Goal: Find specific page/section: Find specific page/section

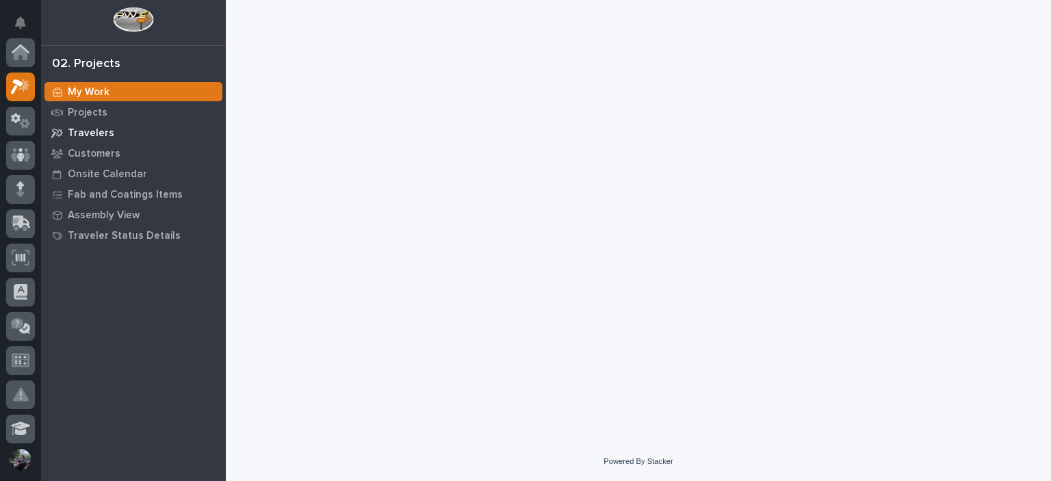
scroll to position [34, 0]
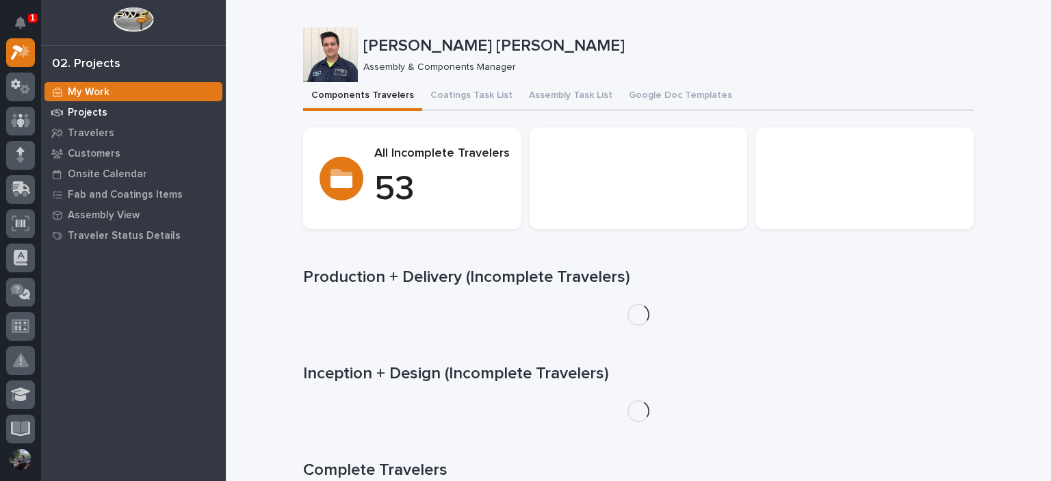
click at [82, 116] on p "Projects" at bounding box center [88, 113] width 40 height 12
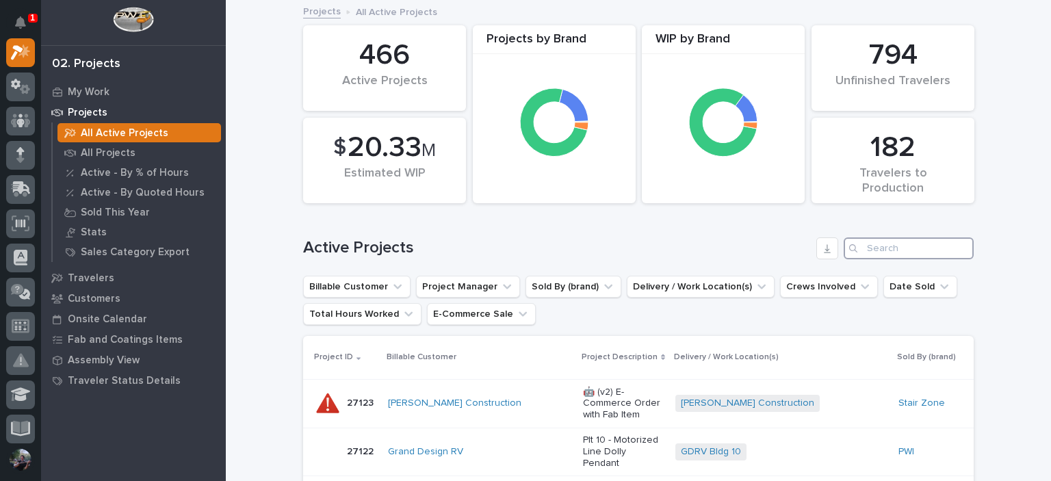
click at [914, 251] on input "Search" at bounding box center [908, 248] width 130 height 22
click at [90, 154] on p "All Projects" at bounding box center [108, 153] width 55 height 12
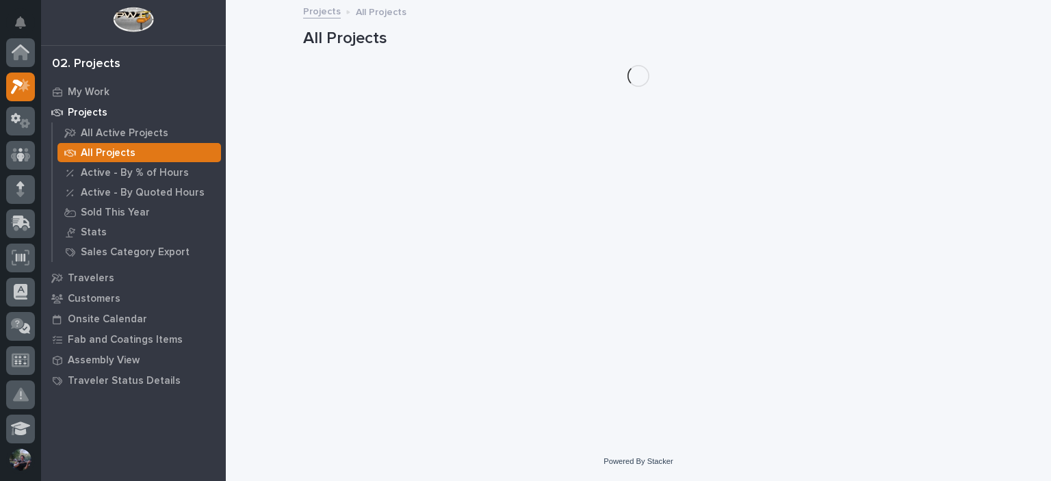
scroll to position [34, 0]
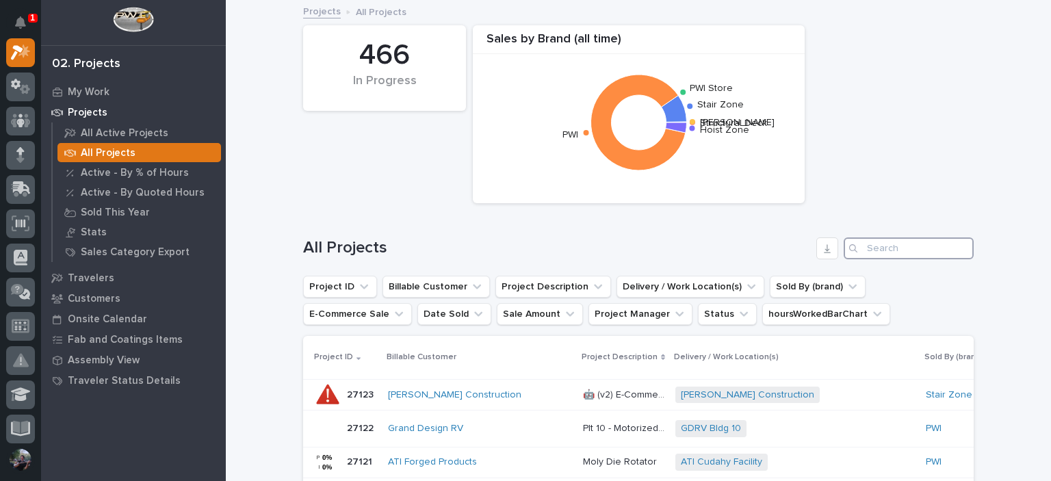
click at [932, 245] on input "Search" at bounding box center [908, 248] width 130 height 22
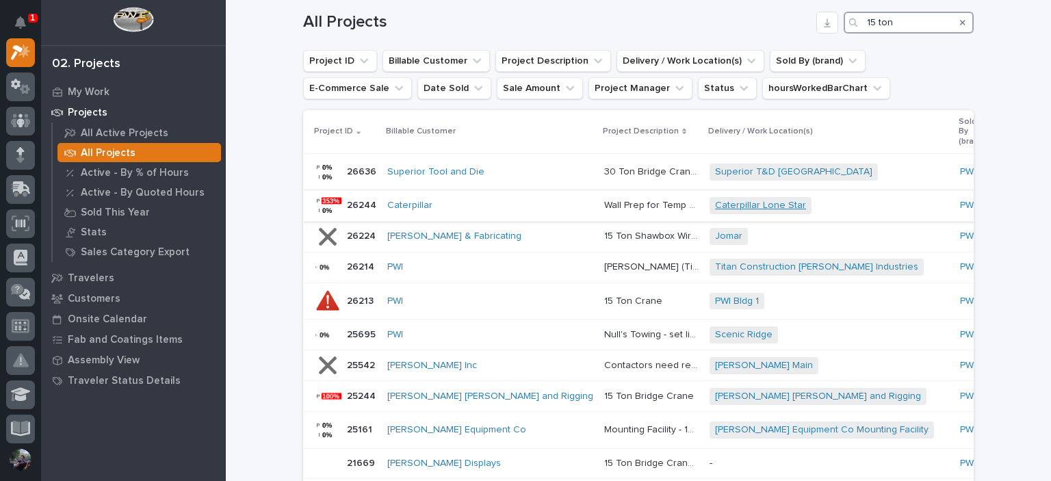
scroll to position [228, 0]
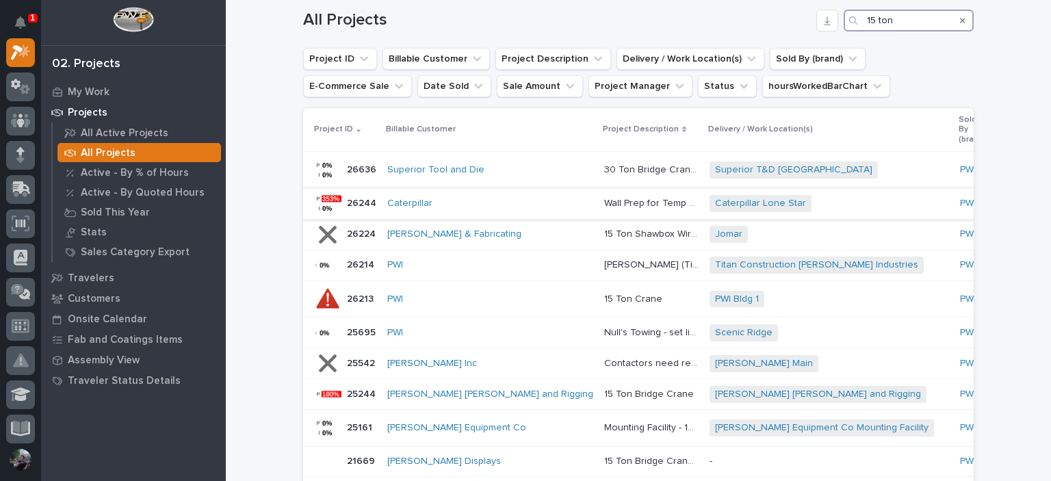
type input "15 ton"
click at [604, 296] on p "15 Ton Crane" at bounding box center [634, 298] width 61 height 14
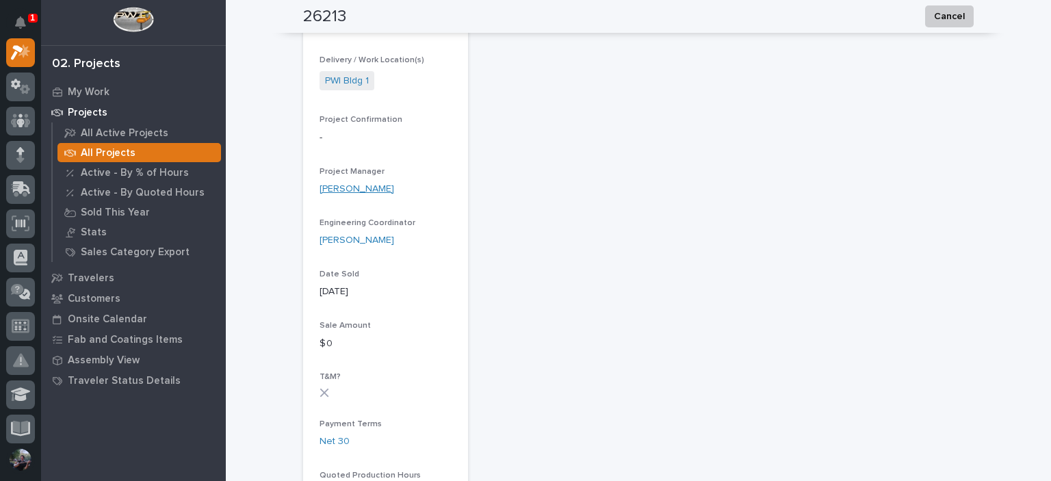
scroll to position [638, 0]
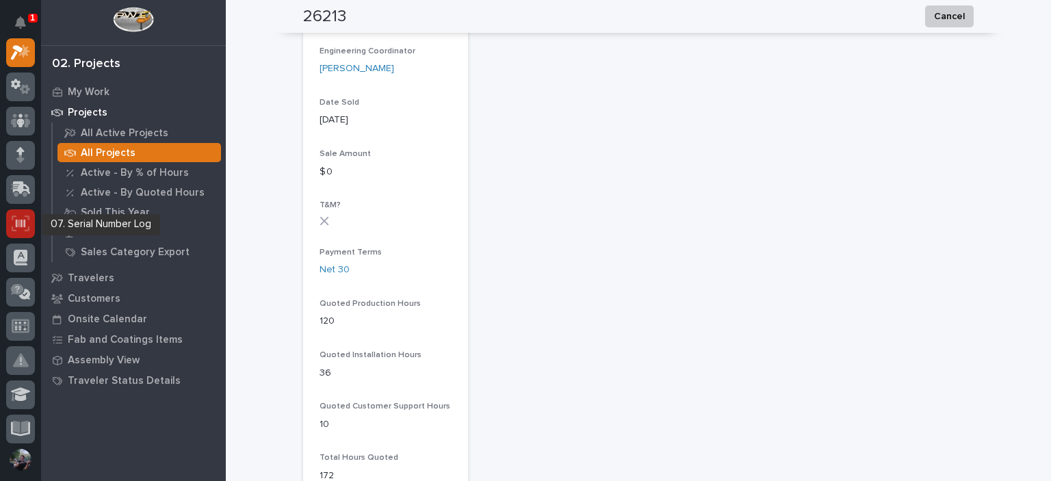
click at [10, 228] on div at bounding box center [20, 223] width 29 height 29
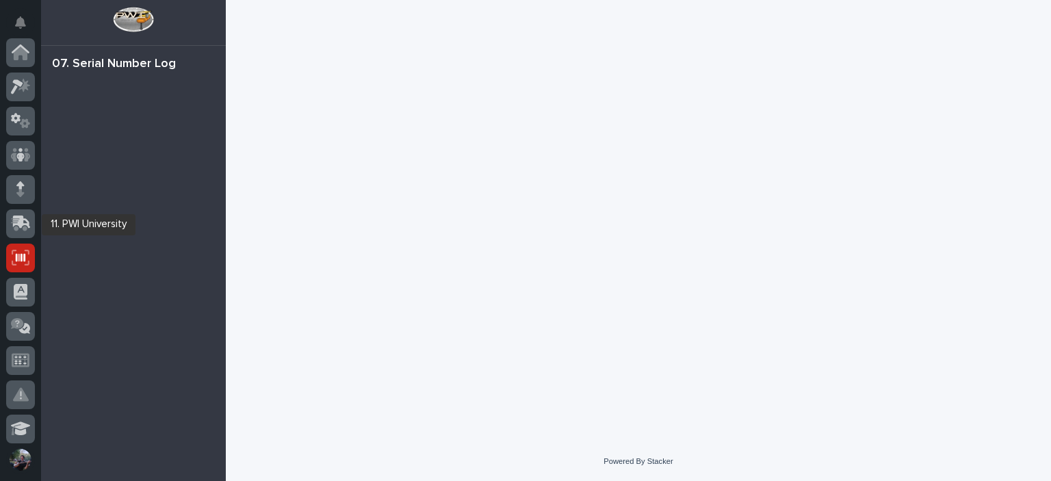
scroll to position [205, 0]
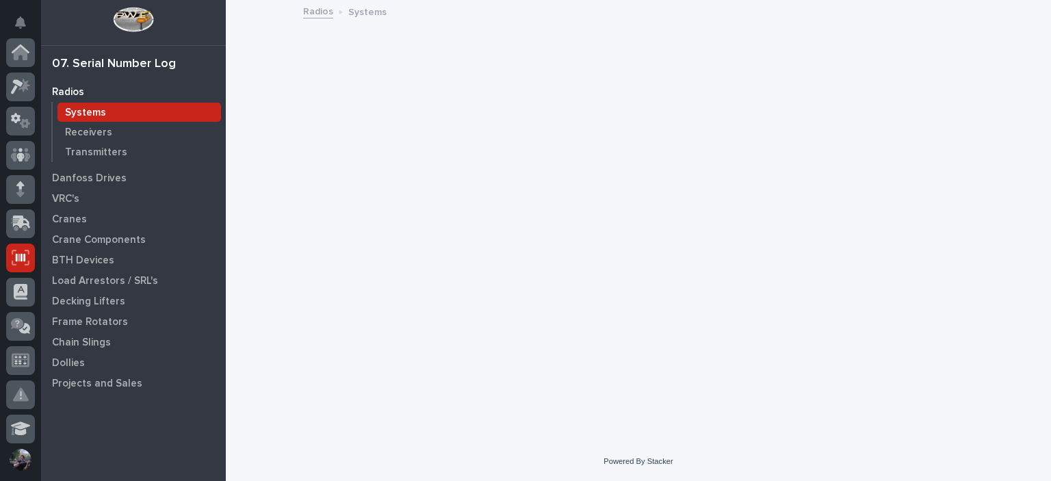
scroll to position [205, 0]
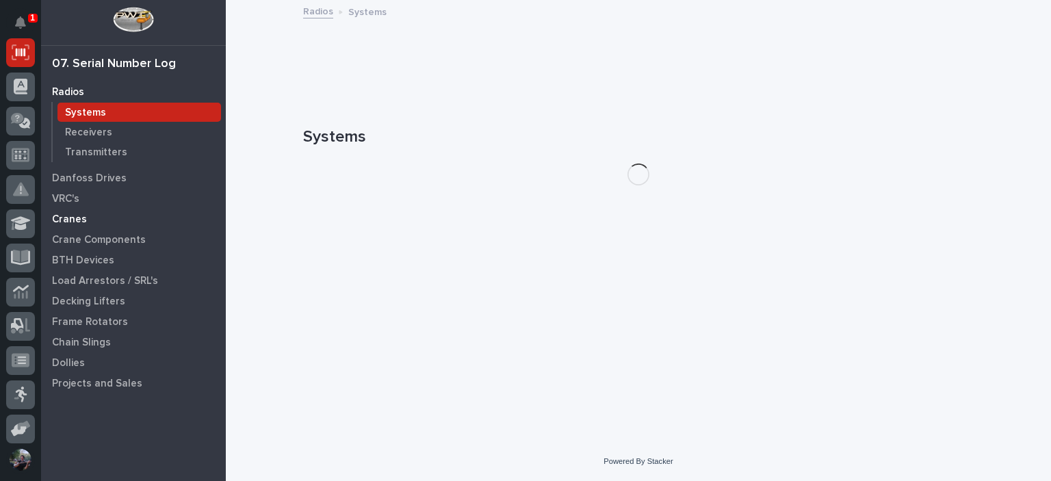
click at [70, 224] on p "Cranes" at bounding box center [69, 219] width 35 height 12
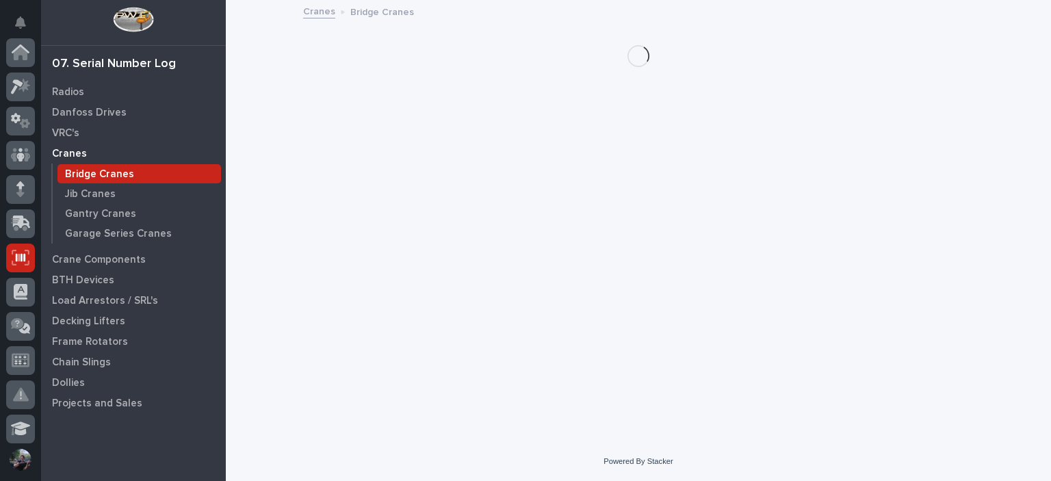
scroll to position [205, 0]
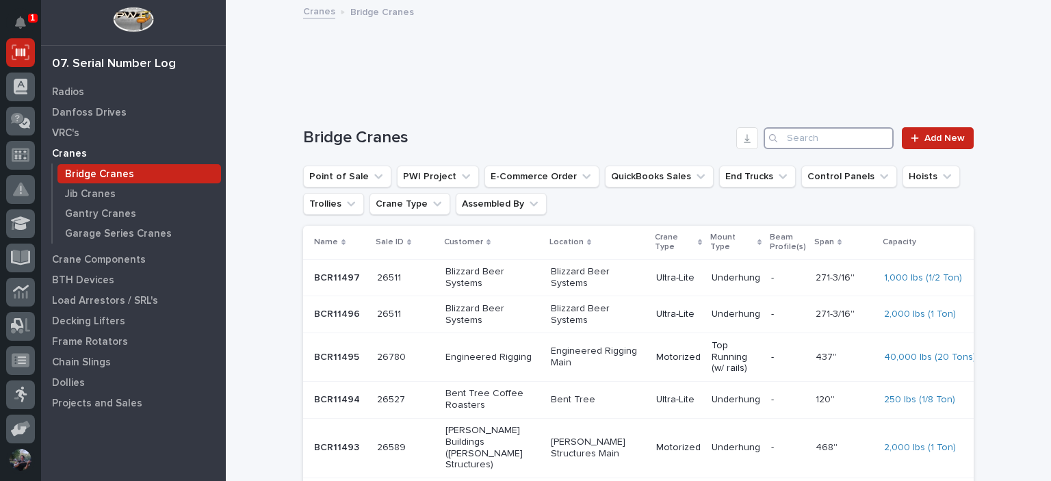
click at [814, 141] on input "Search" at bounding box center [828, 138] width 130 height 22
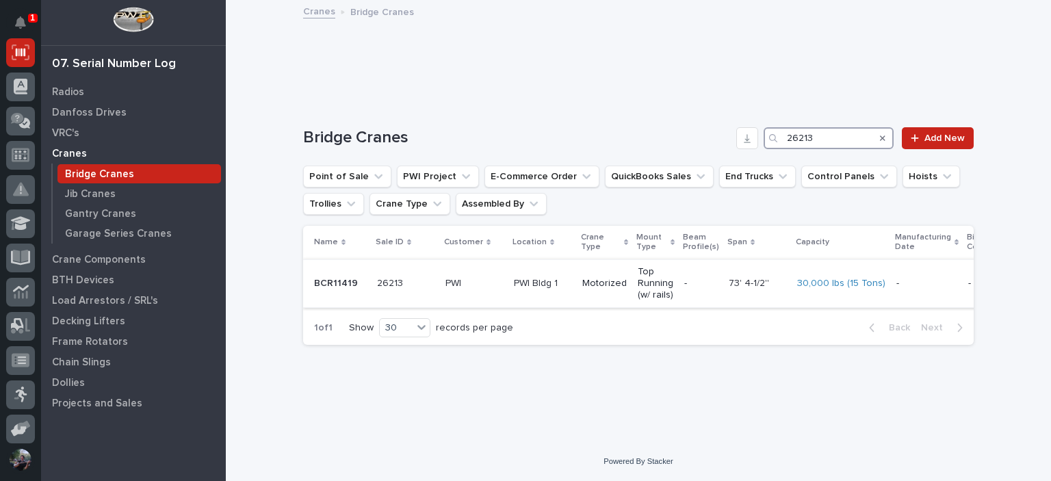
type input "26213"
click at [503, 274] on td "PWI" at bounding box center [474, 283] width 68 height 49
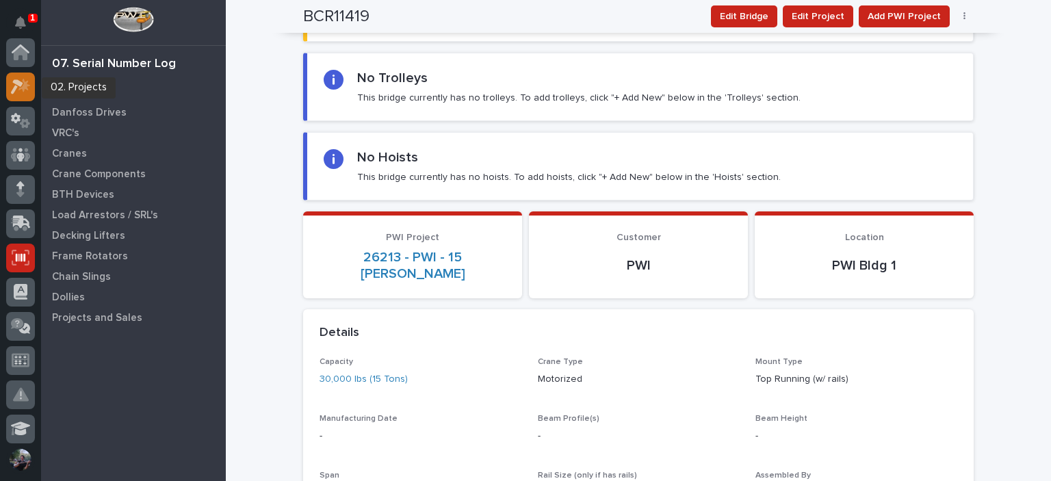
click at [18, 77] on div at bounding box center [20, 87] width 29 height 29
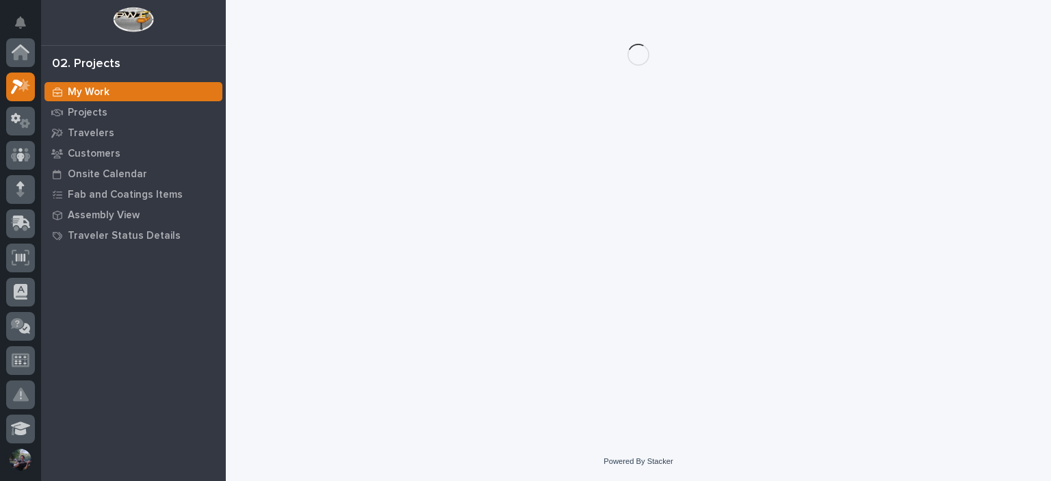
scroll to position [34, 0]
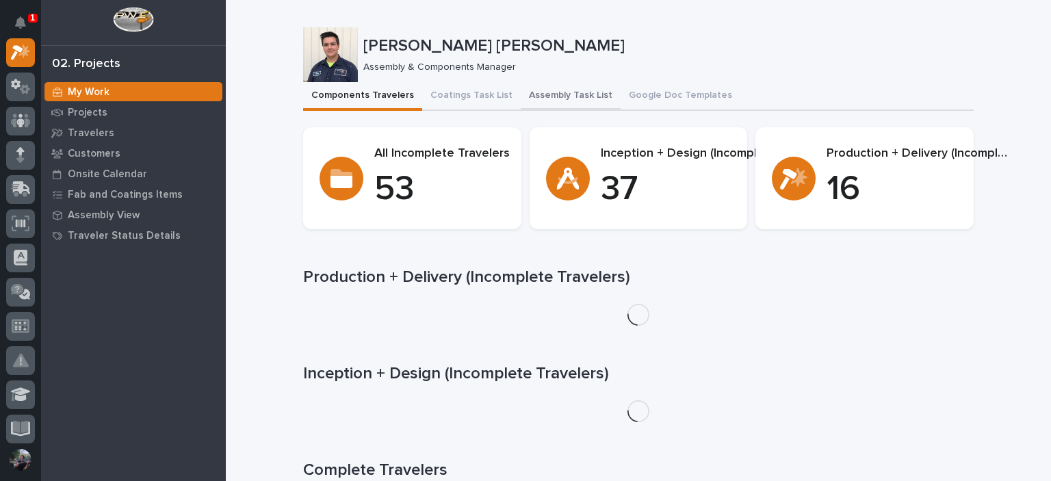
click at [550, 95] on button "Assembly Task List" at bounding box center [571, 96] width 100 height 29
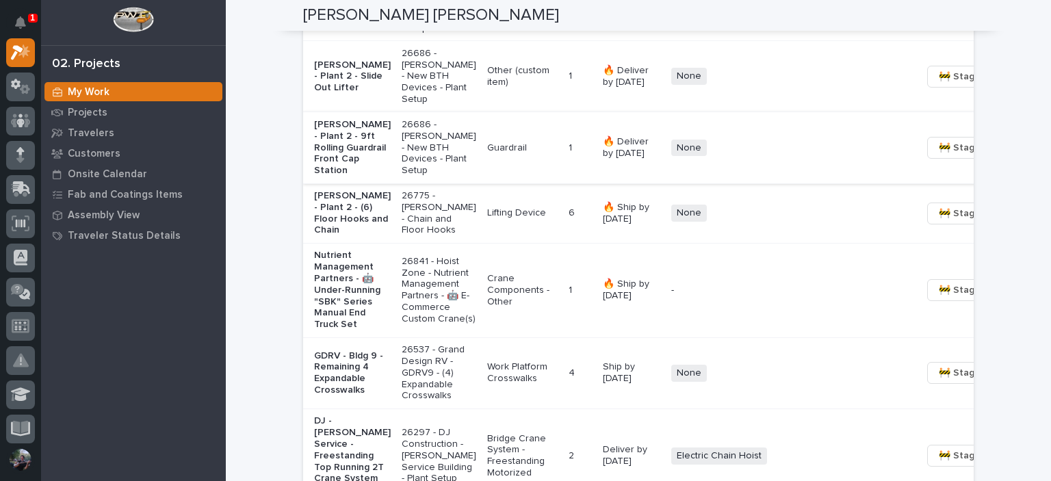
scroll to position [1642, 0]
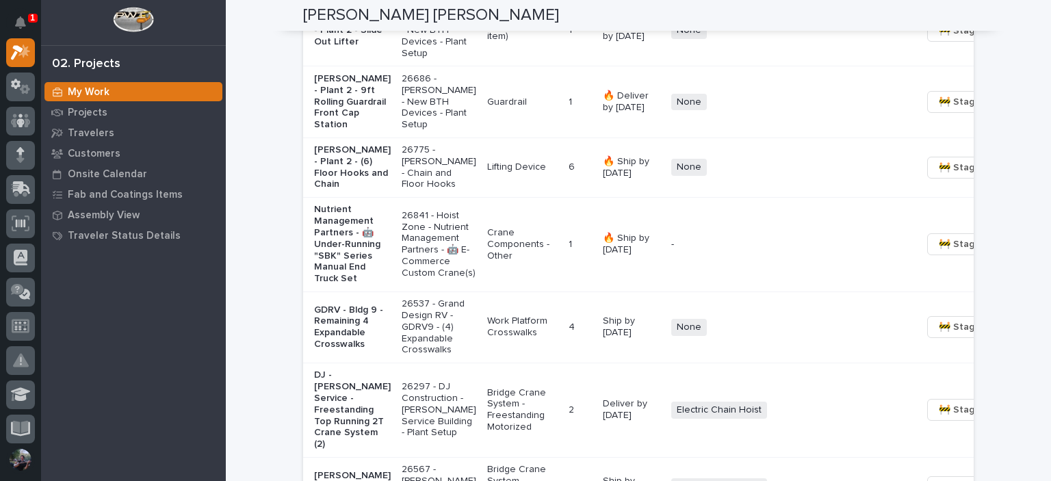
click at [348, 131] on p "[PERSON_NAME] - Plant 2 - 9ft Rolling Guardrail Front Cap Station" at bounding box center [352, 101] width 77 height 57
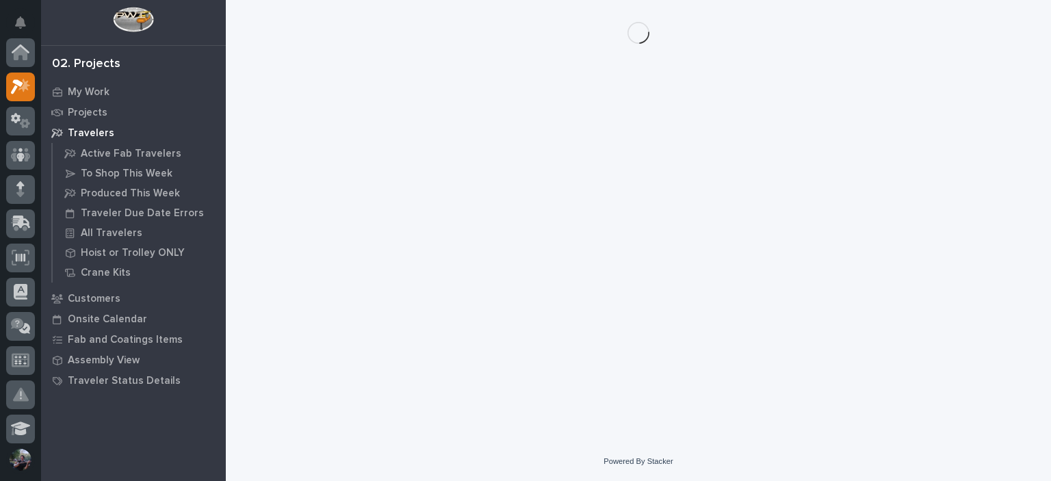
scroll to position [34, 0]
